Goal: Find specific page/section: Find specific page/section

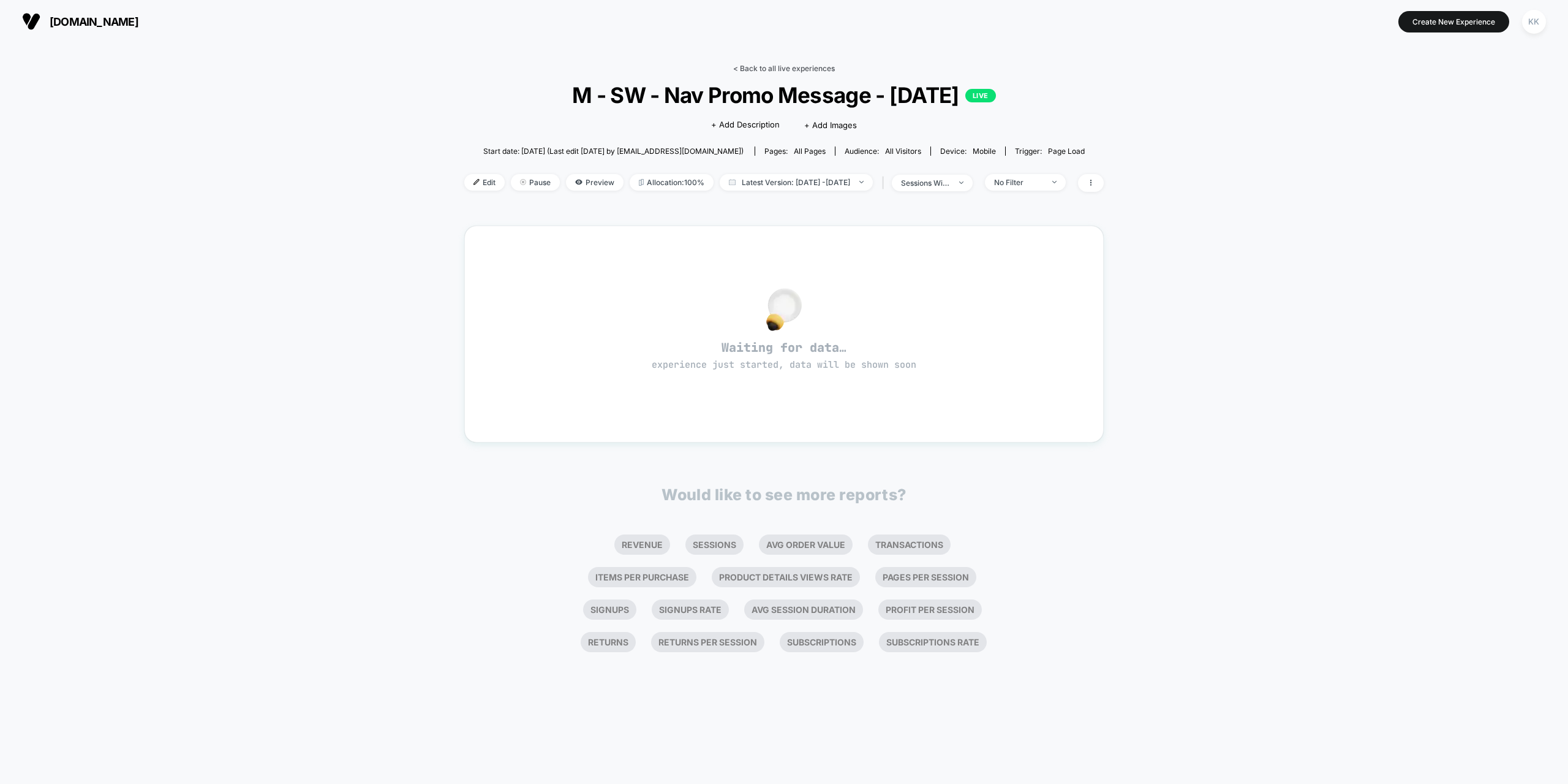
click at [792, 66] on link "< Back to all live experiences" at bounding box center [784, 69] width 101 height 9
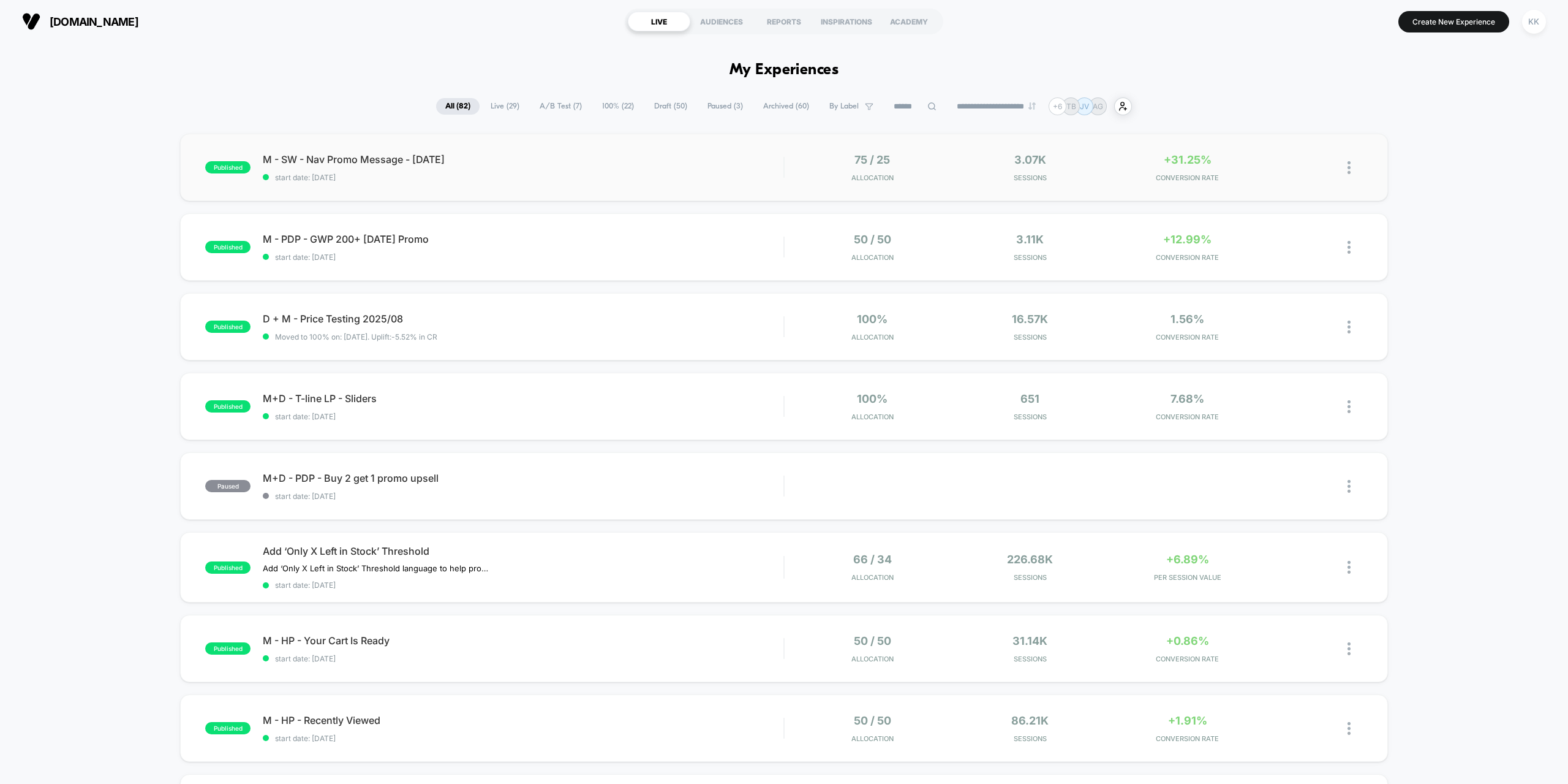
click at [625, 179] on span "start date: [DATE]" at bounding box center [524, 177] width 521 height 9
click at [607, 165] on div "M - SW - Nav Promo Message - [DATE] Click to edit experience details Click to e…" at bounding box center [524, 168] width 521 height 29
